Goal: Information Seeking & Learning: Compare options

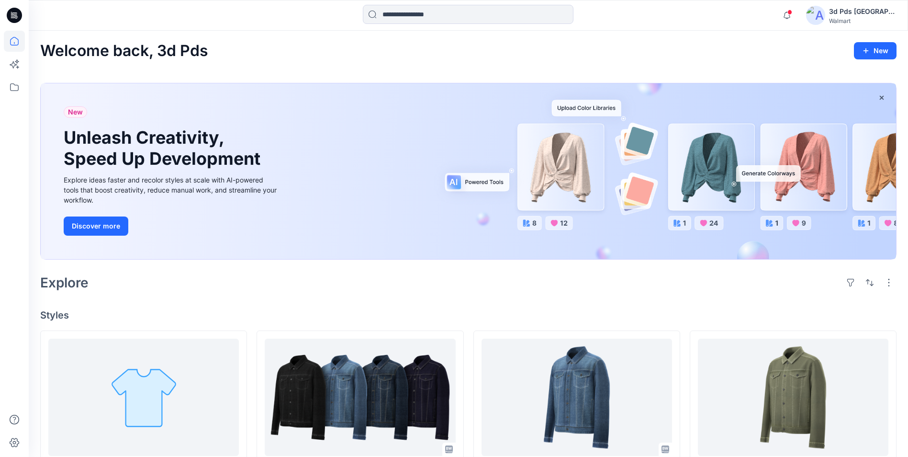
click at [17, 13] on icon at bounding box center [14, 15] width 15 height 15
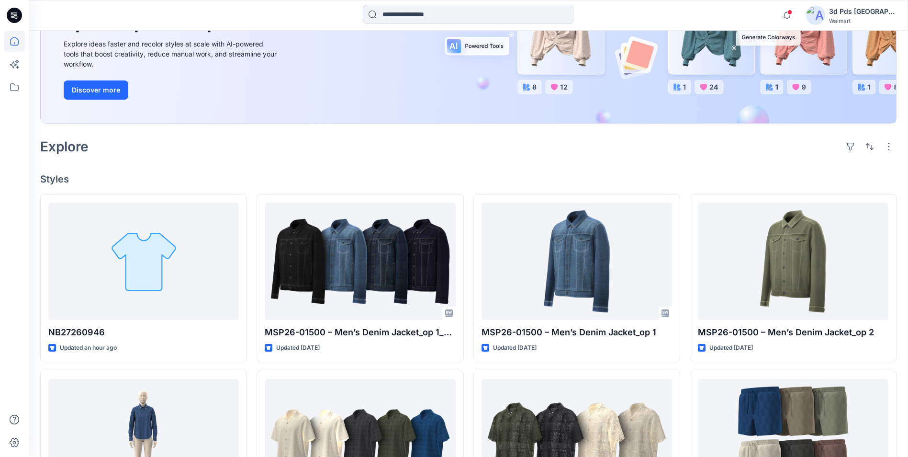
scroll to position [144, 0]
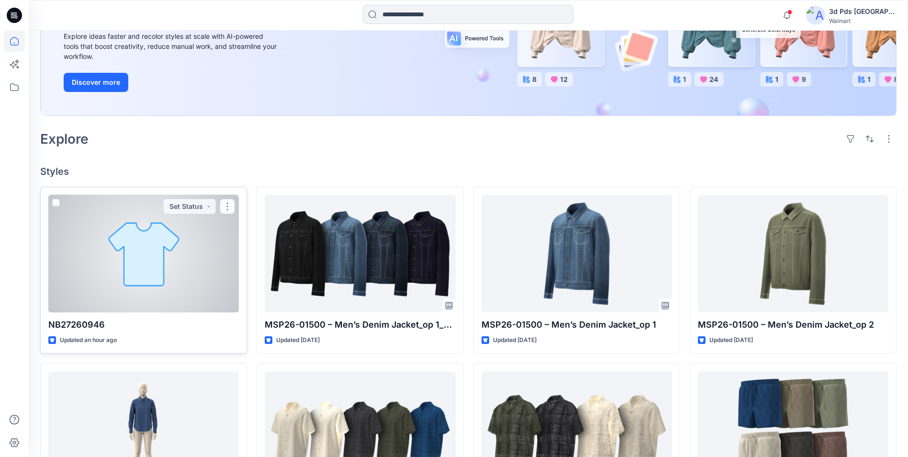
click at [210, 282] on div at bounding box center [143, 253] width 190 height 117
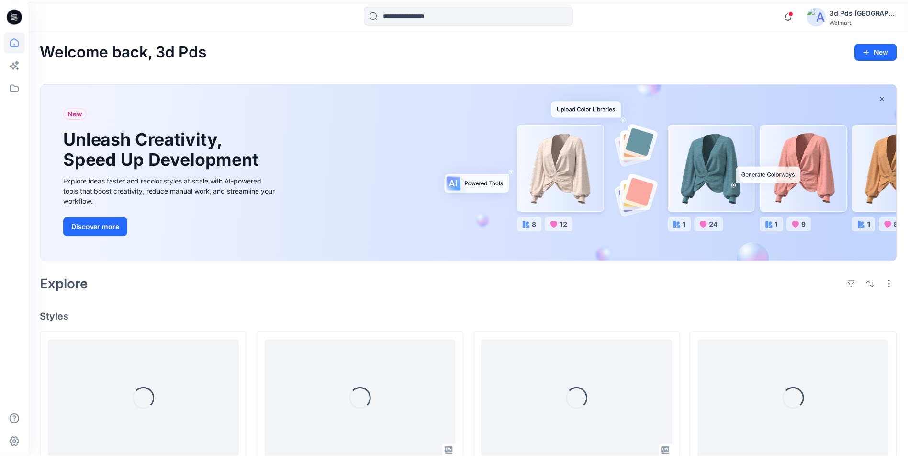
scroll to position [144, 0]
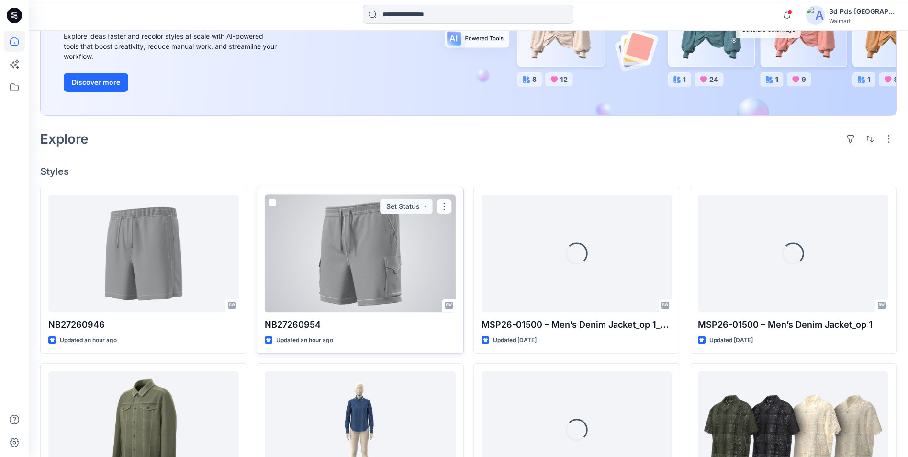
click at [350, 254] on div at bounding box center [360, 253] width 190 height 117
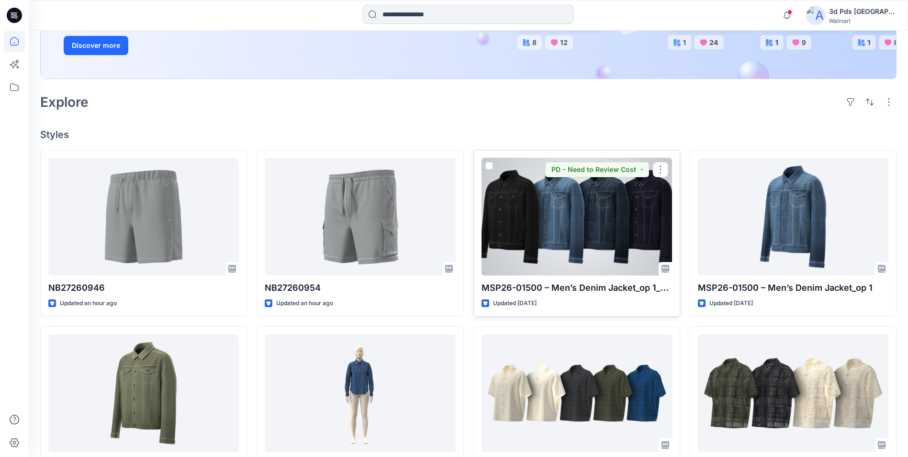
scroll to position [239, 0]
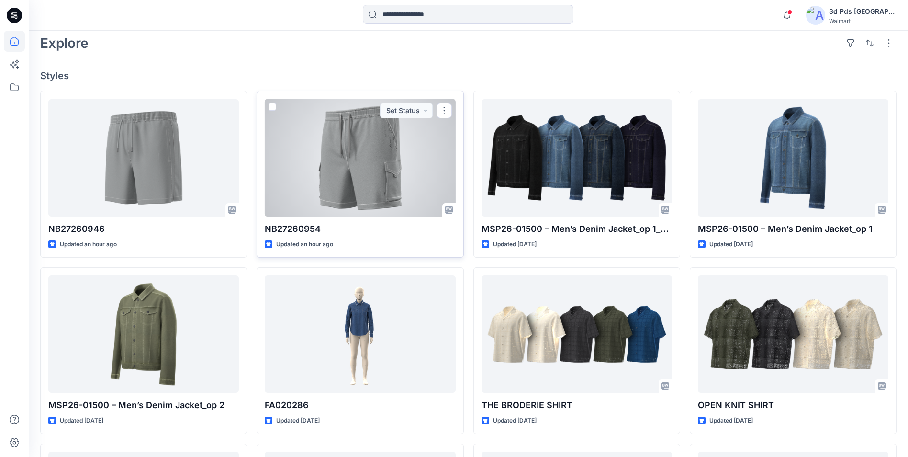
click at [362, 179] on div at bounding box center [360, 157] width 190 height 117
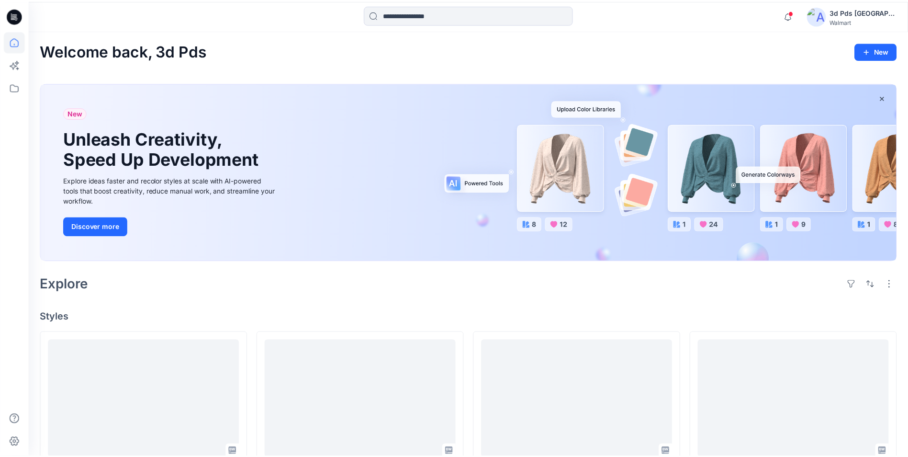
scroll to position [239, 0]
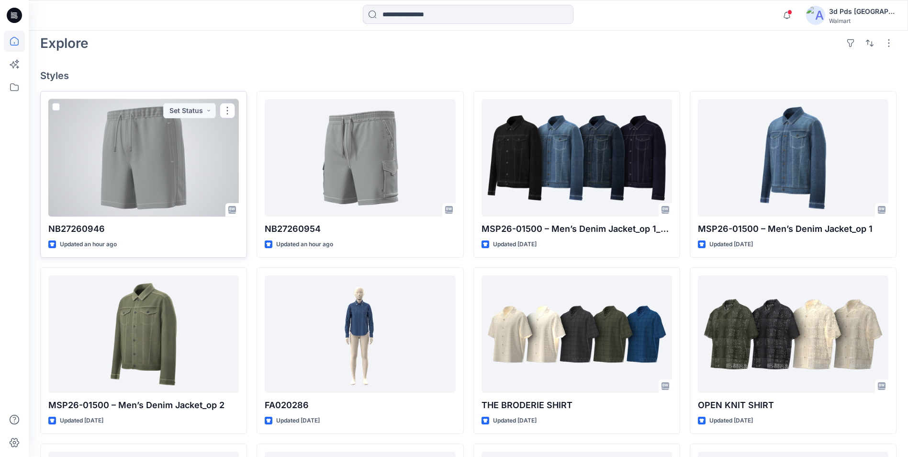
click at [131, 152] on div at bounding box center [143, 157] width 190 height 117
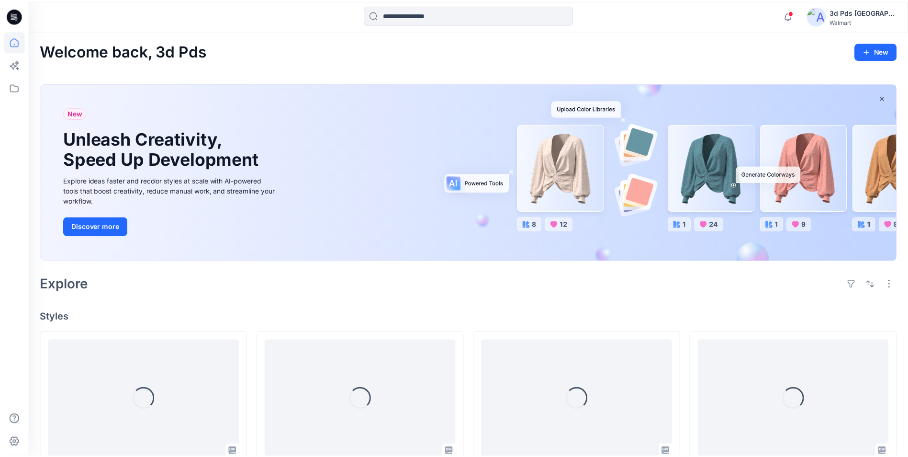
scroll to position [239, 0]
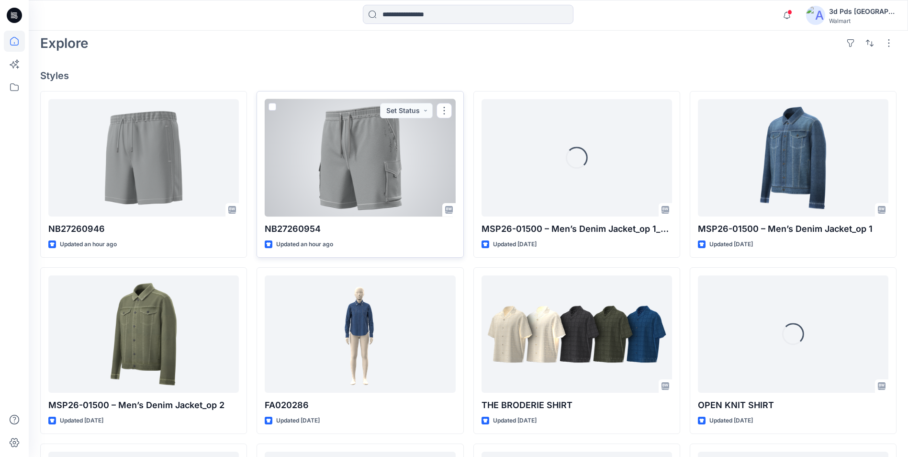
click at [333, 157] on div at bounding box center [360, 157] width 190 height 117
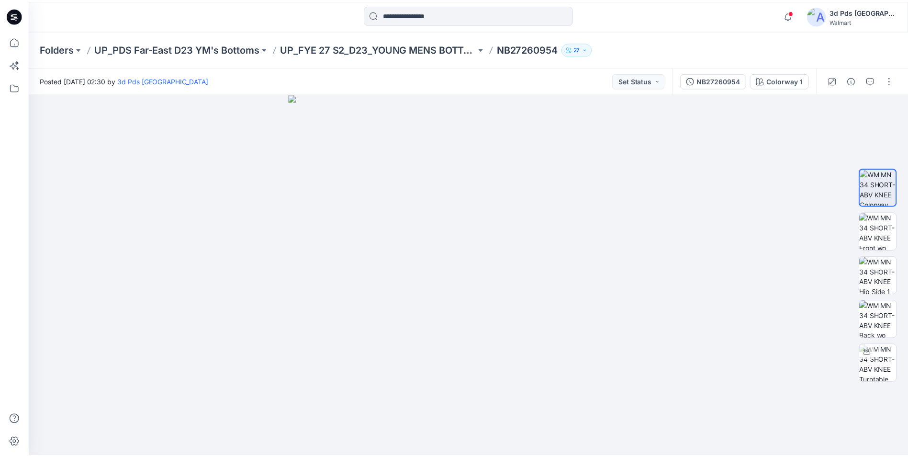
scroll to position [239, 0]
